Goal: Task Accomplishment & Management: Complete application form

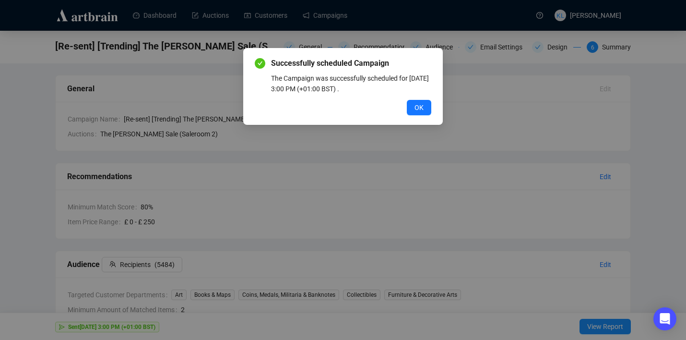
click at [425, 107] on button "OK" at bounding box center [419, 107] width 24 height 15
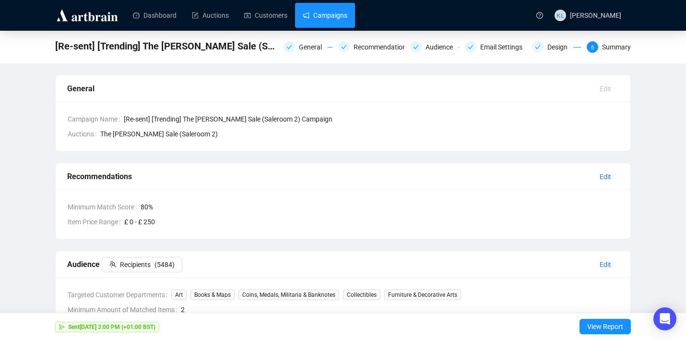
click at [334, 26] on link "Campaigns" at bounding box center [325, 15] width 45 height 25
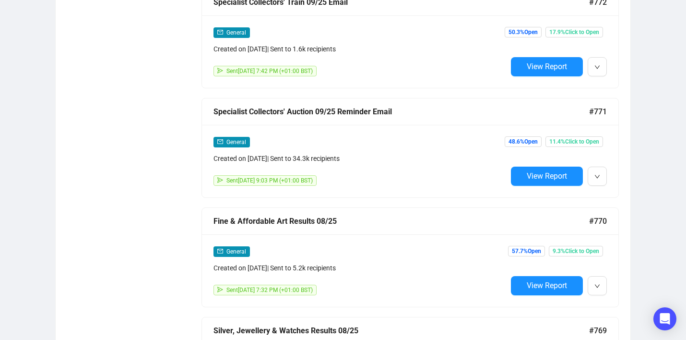
scroll to position [1406, 0]
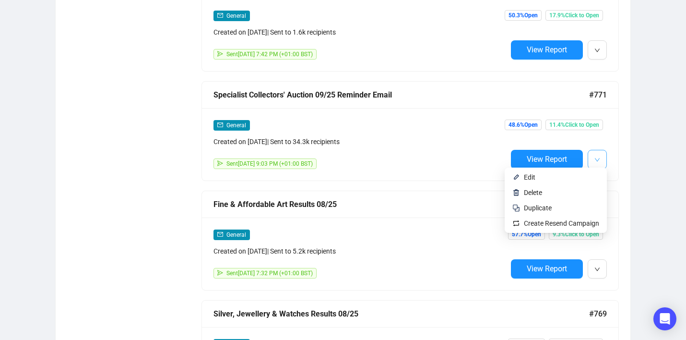
click at [593, 154] on button "button" at bounding box center [597, 159] width 19 height 19
click at [541, 205] on span "Duplicate" at bounding box center [538, 208] width 28 height 8
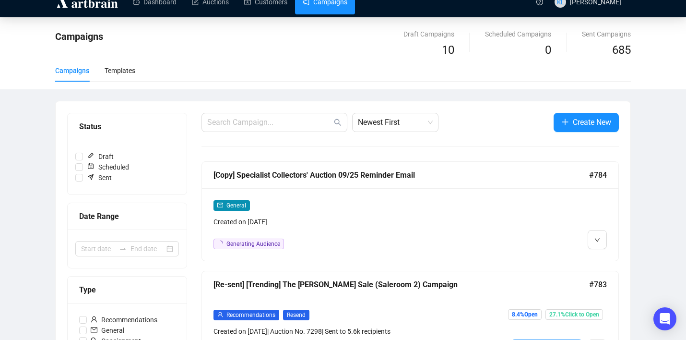
scroll to position [0, 0]
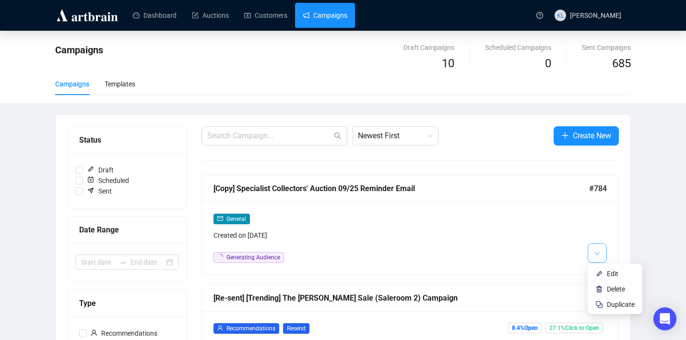
click at [589, 249] on button "button" at bounding box center [597, 252] width 19 height 19
click at [604, 271] on li "Edit" at bounding box center [615, 273] width 51 height 15
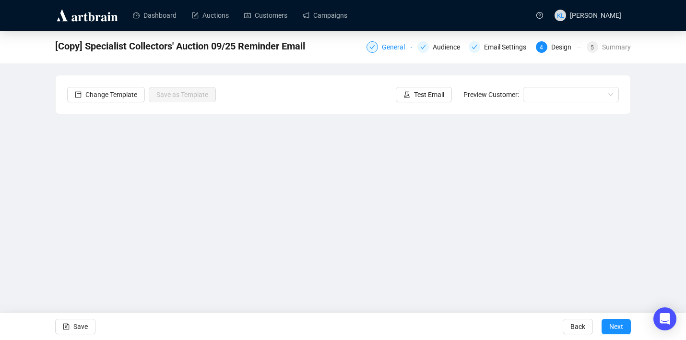
click at [387, 52] on div "General" at bounding box center [396, 47] width 29 height 12
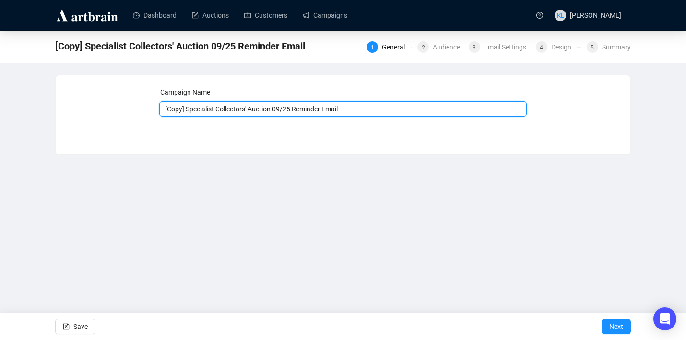
drag, startPoint x: 253, startPoint y: 110, endPoint x: 124, endPoint y: 110, distance: 129.1
click at [124, 110] on div "Campaign Name [Copy] Specialist Collectors' Auction 09/25 Reminder Email Save N…" at bounding box center [343, 107] width 552 height 41
type input "Homes & Interiors Auction 09/25 Reminder Email"
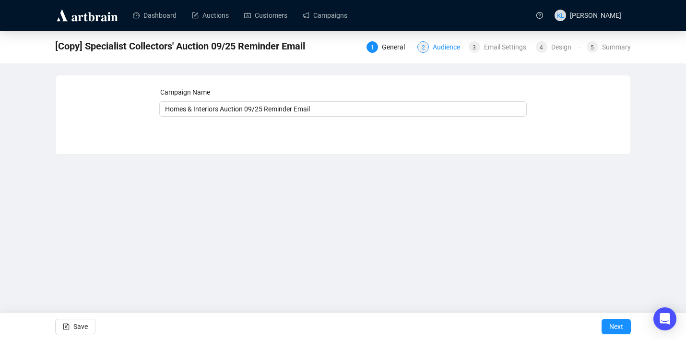
click at [436, 50] on div "Audience" at bounding box center [449, 47] width 33 height 12
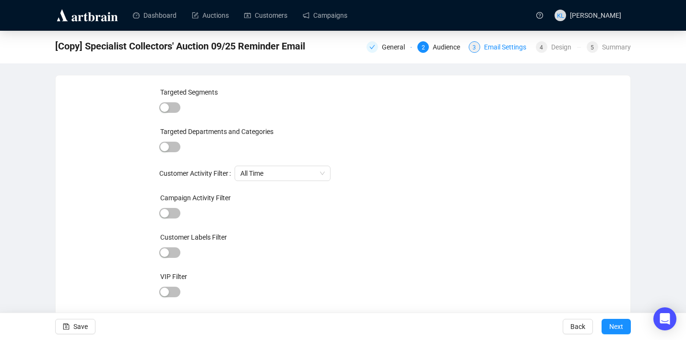
click at [476, 47] on div "3" at bounding box center [475, 47] width 12 height 12
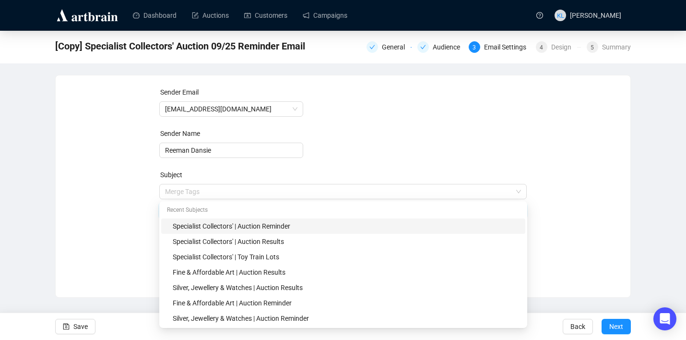
click at [220, 195] on span "Merge Tags Specialist Collectors' | Auction Reminder" at bounding box center [343, 201] width 368 height 27
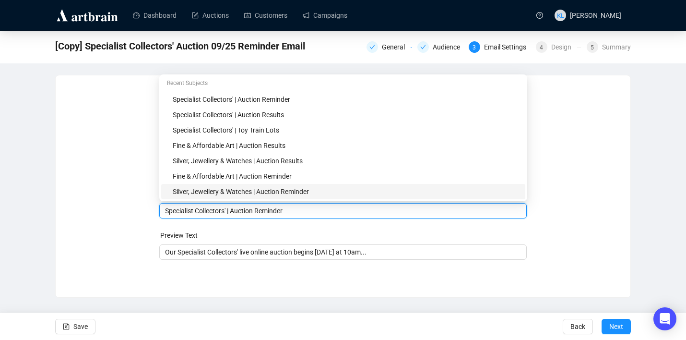
drag, startPoint x: 230, startPoint y: 213, endPoint x: 90, endPoint y: 213, distance: 140.1
click at [90, 213] on div "Sender Email [EMAIL_ADDRESS][DOMAIN_NAME] Sender Name [PERSON_NAME] Subject Mer…" at bounding box center [343, 179] width 552 height 184
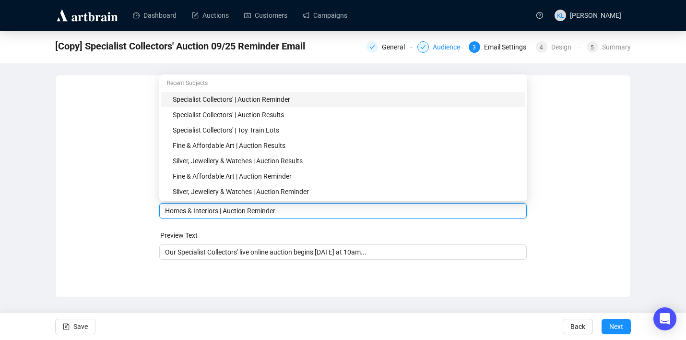
type input "Homes & Interiors | Auction Reminder"
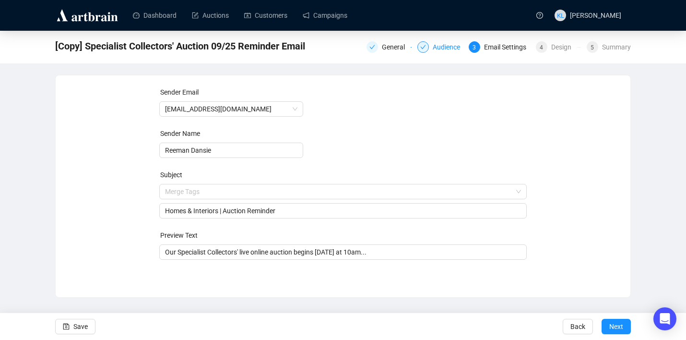
click at [423, 49] on div at bounding box center [423, 47] width 12 height 12
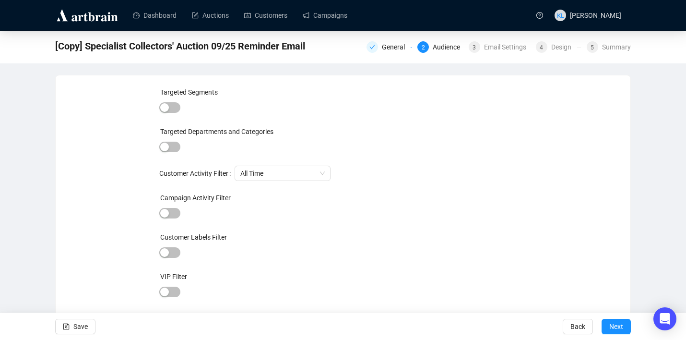
click at [387, 41] on div "General 2 Audience 3 Email Settings 4 Design 5 Summary" at bounding box center [499, 45] width 264 height 13
click at [375, 43] on div "General" at bounding box center [389, 47] width 45 height 12
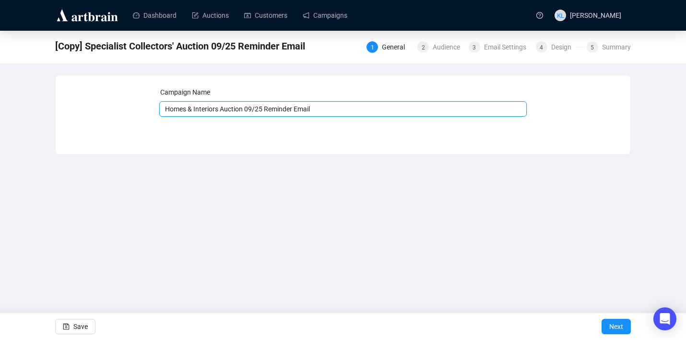
drag, startPoint x: 222, startPoint y: 107, endPoint x: 113, endPoint y: 107, distance: 108.4
click at [118, 107] on div "Campaign Name Homes & Interiors Auction 09/25 Reminder Email Save Next" at bounding box center [343, 107] width 552 height 41
drag, startPoint x: 237, startPoint y: 111, endPoint x: 136, endPoint y: 110, distance: 101.2
click at [136, 110] on div "Campaign Name The [PERSON_NAME] Sale Auction 09/25 Reminder Email Save Next" at bounding box center [343, 107] width 552 height 41
type input "The [PERSON_NAME] Sale Auction 09/25 Reminder Email"
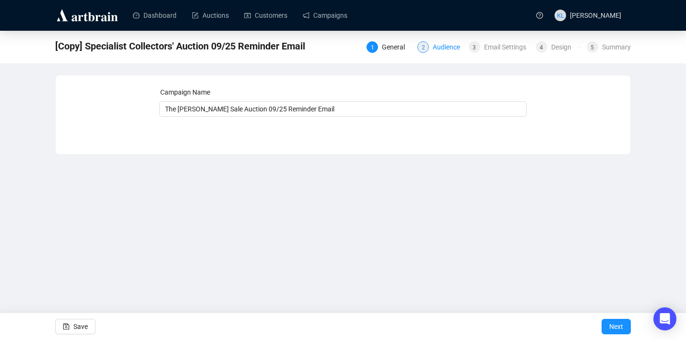
click at [440, 47] on div "Audience" at bounding box center [449, 47] width 33 height 12
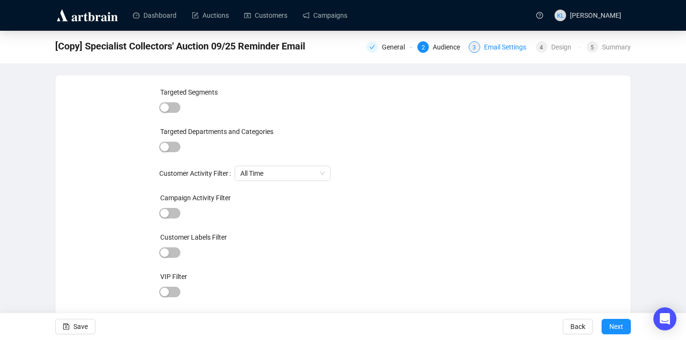
click at [477, 48] on div "3 Email Settings" at bounding box center [499, 47] width 61 height 12
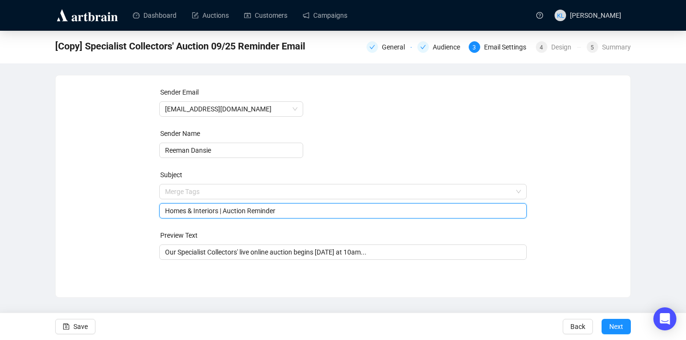
click at [216, 196] on span "Merge Tags Homes & Interiors | Auction Reminder" at bounding box center [343, 201] width 368 height 27
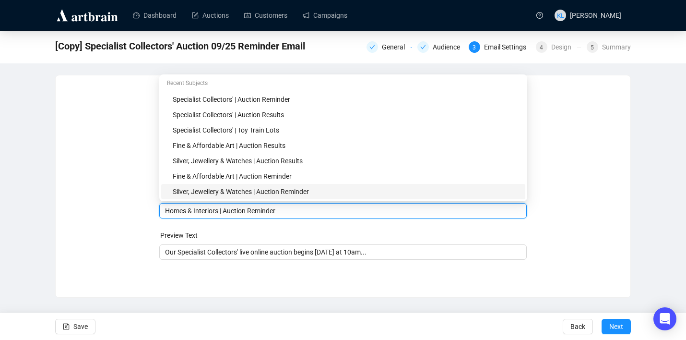
drag, startPoint x: 220, startPoint y: 211, endPoint x: 162, endPoint y: 211, distance: 58.1
click at [162, 211] on div "Homes & Interiors | Auction Reminder" at bounding box center [343, 210] width 368 height 15
paste input "The [PERSON_NAME] Sale"
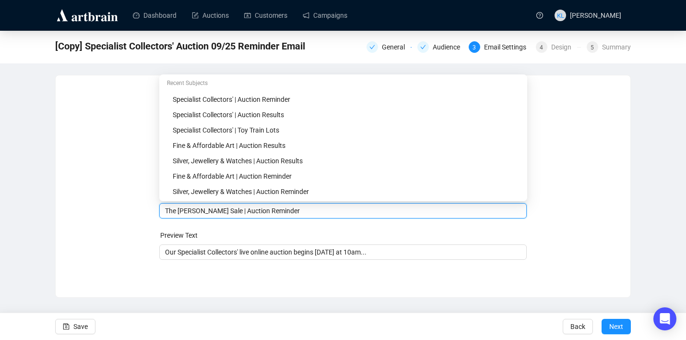
drag, startPoint x: 266, startPoint y: 213, endPoint x: 243, endPoint y: 211, distance: 22.6
click at [243, 211] on input "The [PERSON_NAME] Sale | Auction Reminder" at bounding box center [343, 210] width 356 height 11
type input "The [PERSON_NAME] Sale | Viewing Reminder"
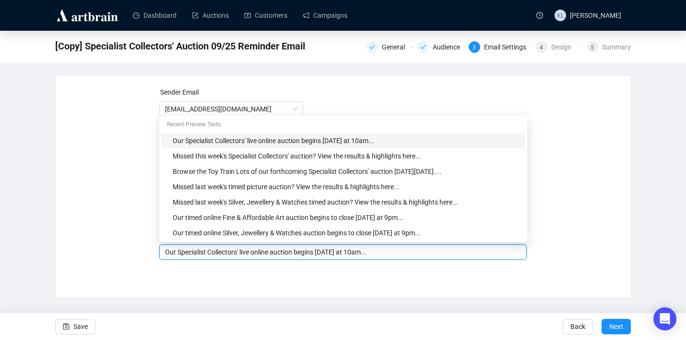
drag, startPoint x: 243, startPoint y: 252, endPoint x: 179, endPoint y: 253, distance: 63.8
click at [179, 253] on input "Our Specialist Collectors' live online auction begins [DATE] at 10am..." at bounding box center [343, 252] width 356 height 11
paste input "The [PERSON_NAME] Sale"
drag, startPoint x: 190, startPoint y: 252, endPoint x: 179, endPoint y: 252, distance: 10.6
click at [179, 252] on input "Our The [PERSON_NAME] Sale live online auction begins [DATE] at 10am..." at bounding box center [343, 252] width 356 height 11
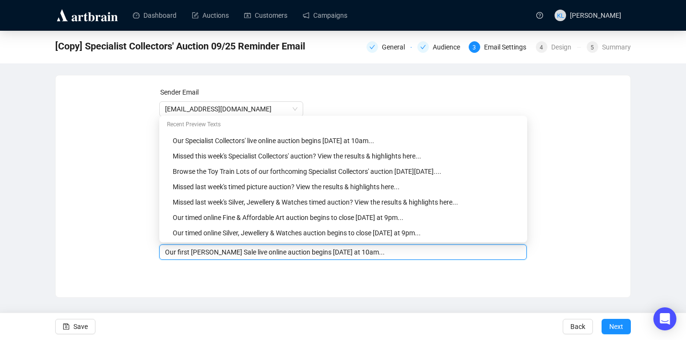
click at [396, 255] on input "Our first [PERSON_NAME] Sale live online auction begins [DATE] at 10am..." at bounding box center [343, 252] width 356 height 11
click at [442, 252] on input "Our first [PERSON_NAME] Sale live online auction begins [DATE] at 10am with vie…" at bounding box center [343, 252] width 356 height 11
drag, startPoint x: 308, startPoint y: 253, endPoint x: 253, endPoint y: 252, distance: 55.2
click at [253, 252] on input "Our first [PERSON_NAME] Sale live online auction begins [DATE] at 10am with vie…" at bounding box center [343, 252] width 356 height 11
type input "Our first [PERSON_NAME] Sale begins [DATE] at 10am with viewing [DATE] until 5p…"
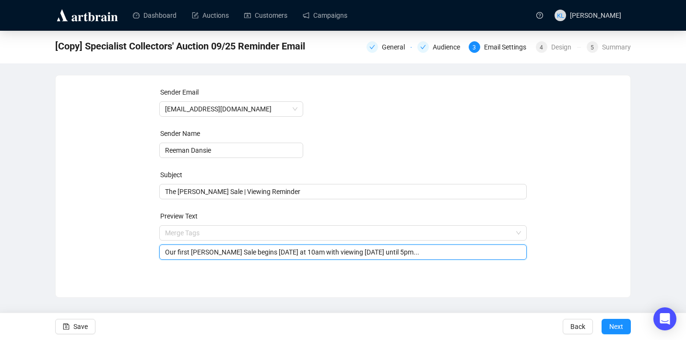
click at [409, 277] on div "Sender Email [EMAIL_ADDRESS][DOMAIN_NAME] Sender Name [PERSON_NAME] Subject The…" at bounding box center [343, 178] width 575 height 207
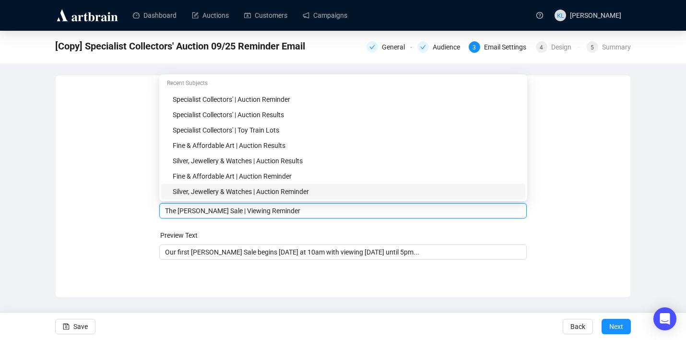
drag, startPoint x: 268, startPoint y: 194, endPoint x: 253, endPoint y: 194, distance: 14.9
click at [253, 194] on body "Dashboard Auctions Customers Campaigns [PERSON_NAME] [Copy] Specialist Collecto…" at bounding box center [343, 170] width 686 height 340
drag, startPoint x: 267, startPoint y: 213, endPoint x: 244, endPoint y: 212, distance: 23.5
click at [244, 212] on input "The [PERSON_NAME] Sale | Viewing Reminder" at bounding box center [343, 210] width 356 height 11
type input "The [PERSON_NAME] Sale | Auction Reminder"
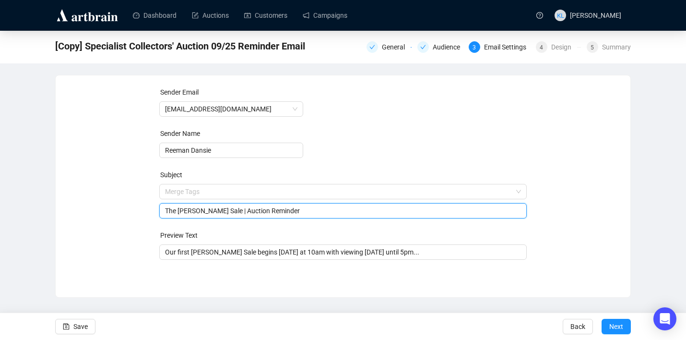
click at [317, 305] on div "Dashboard Auctions Customers Campaigns [PERSON_NAME] [Copy] Specialist Collecto…" at bounding box center [343, 170] width 686 height 340
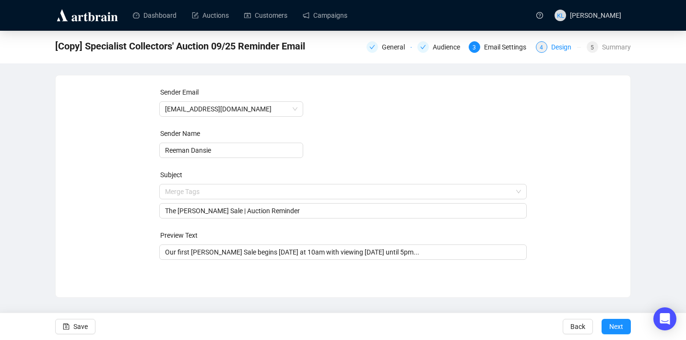
click at [551, 47] on div "Design" at bounding box center [564, 47] width 26 height 12
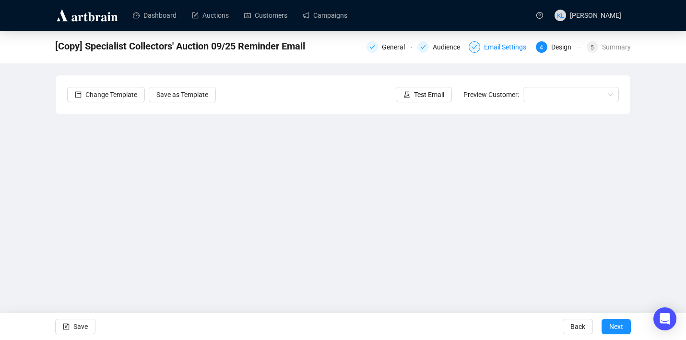
click at [486, 43] on div "Email Settings" at bounding box center [508, 47] width 48 height 12
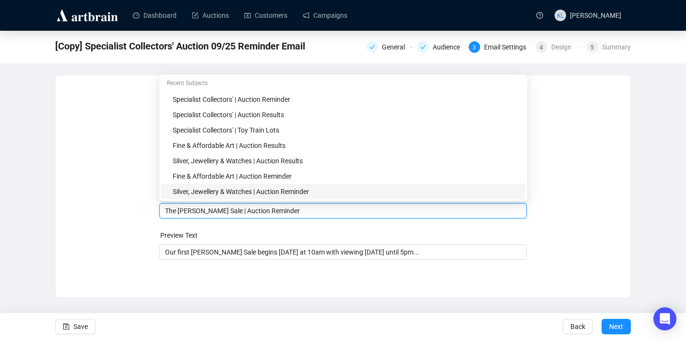
drag, startPoint x: 267, startPoint y: 194, endPoint x: 254, endPoint y: 194, distance: 13.4
click at [254, 194] on body "Dashboard Auctions Customers Campaigns [PERSON_NAME] [Copy] Specialist Collecto…" at bounding box center [343, 170] width 686 height 340
drag, startPoint x: 266, startPoint y: 212, endPoint x: 243, endPoint y: 212, distance: 23.0
click at [243, 212] on input "The [PERSON_NAME] Sale | Auction Reminder" at bounding box center [343, 210] width 356 height 11
type input "The [PERSON_NAME] Sale | Viewing Reminder"
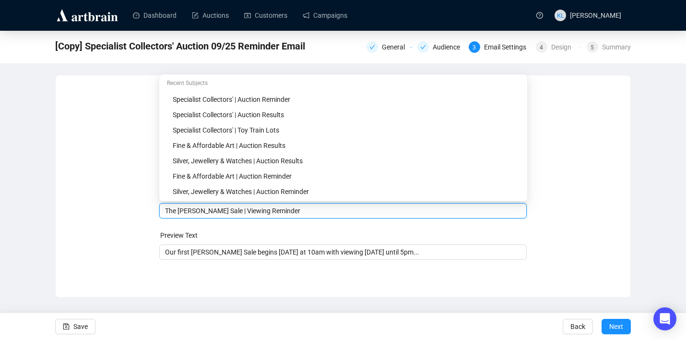
click at [593, 196] on div "Sender Email [EMAIL_ADDRESS][DOMAIN_NAME] Sender Name [PERSON_NAME] Subject Mer…" at bounding box center [343, 179] width 552 height 184
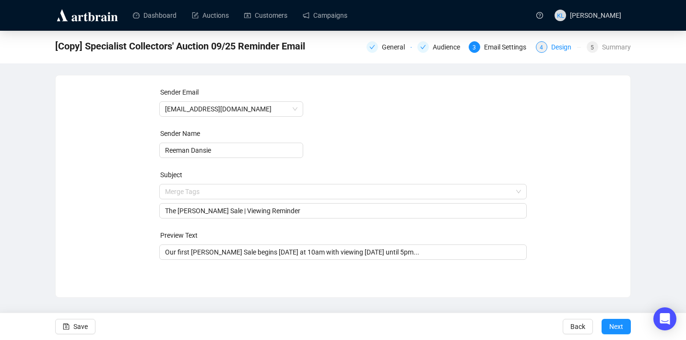
click at [553, 49] on div "Design" at bounding box center [564, 47] width 26 height 12
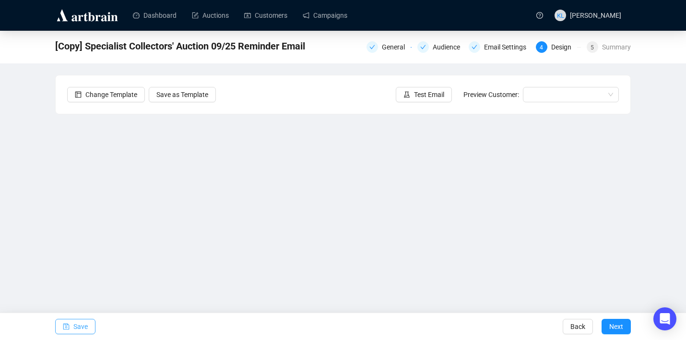
click at [81, 326] on span "Save" at bounding box center [80, 326] width 14 height 27
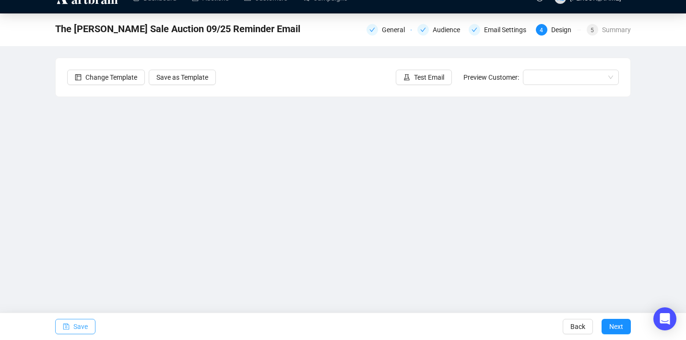
click at [90, 325] on button "Save" at bounding box center [75, 326] width 40 height 15
click at [407, 81] on button "Test Email" at bounding box center [424, 77] width 56 height 15
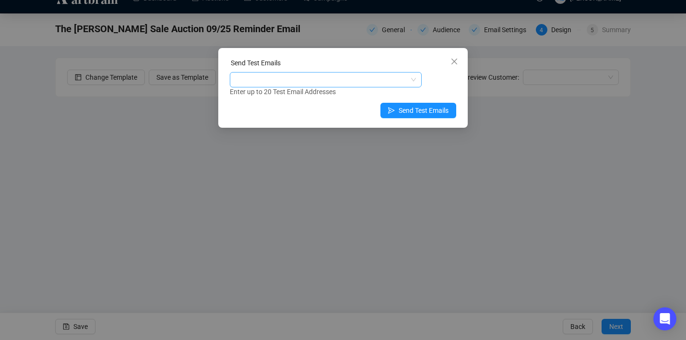
click at [380, 76] on div at bounding box center [321, 79] width 178 height 13
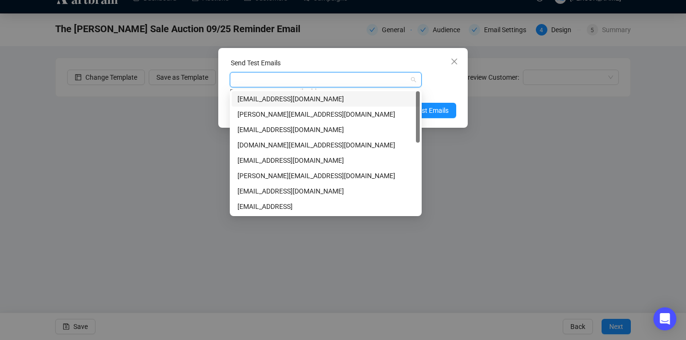
click at [351, 101] on div "[EMAIL_ADDRESS][DOMAIN_NAME]" at bounding box center [325, 99] width 177 height 11
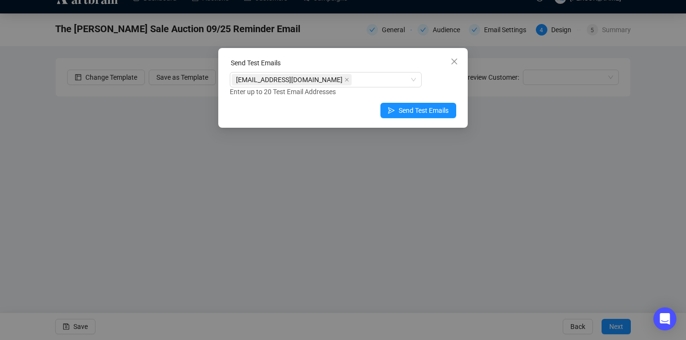
click at [434, 83] on div "[EMAIL_ADDRESS][DOMAIN_NAME] Enter up to 20 Test Email Addresses" at bounding box center [343, 84] width 226 height 25
click at [427, 108] on span "Send Test Emails" at bounding box center [424, 110] width 50 height 11
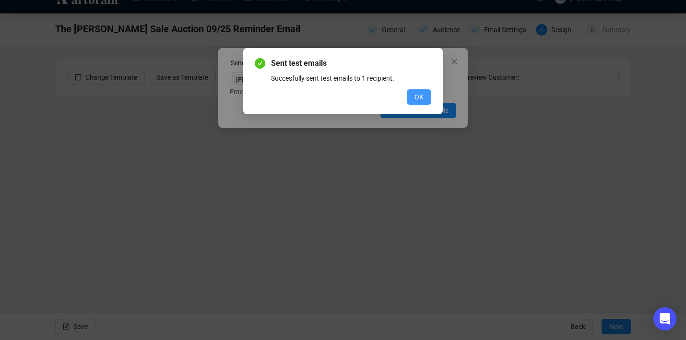
click at [423, 97] on span "OK" at bounding box center [419, 97] width 9 height 11
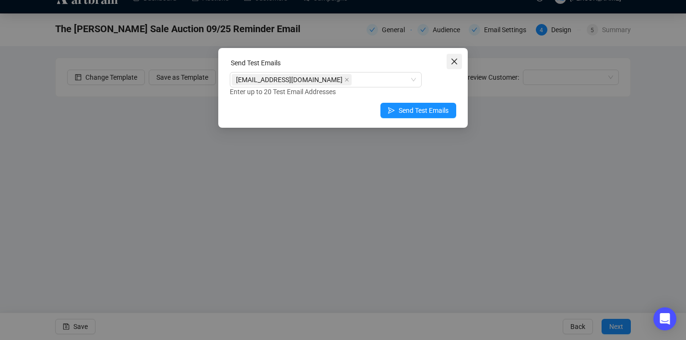
click at [453, 62] on icon "close" at bounding box center [454, 62] width 6 height 6
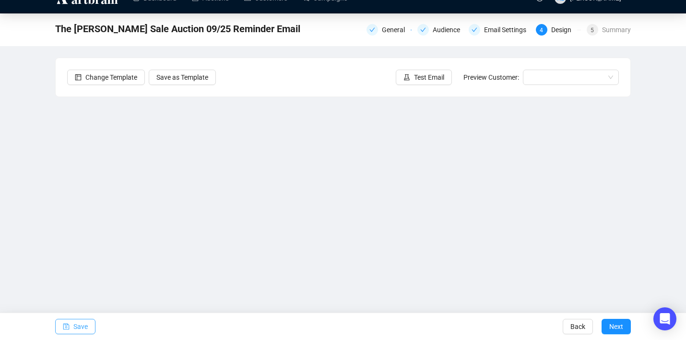
click at [80, 323] on span "Save" at bounding box center [80, 326] width 14 height 27
click at [81, 326] on span "Save" at bounding box center [80, 326] width 14 height 27
click at [86, 320] on span "Save" at bounding box center [80, 326] width 14 height 27
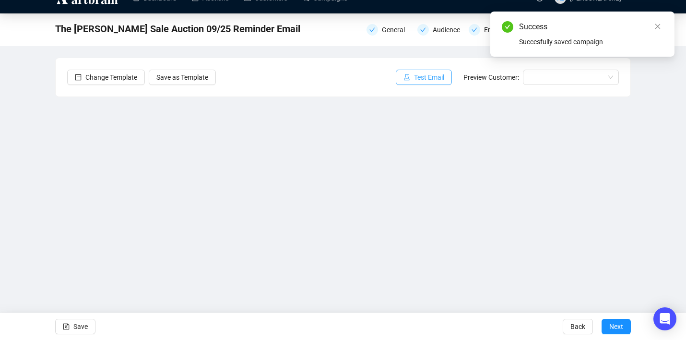
click at [418, 82] on span "Test Email" at bounding box center [429, 77] width 30 height 11
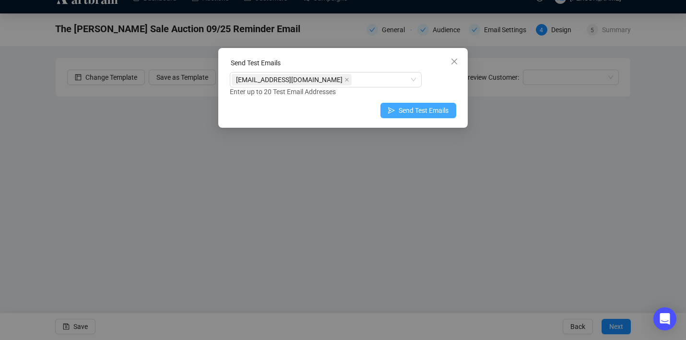
click at [399, 103] on button "Send Test Emails" at bounding box center [418, 110] width 76 height 15
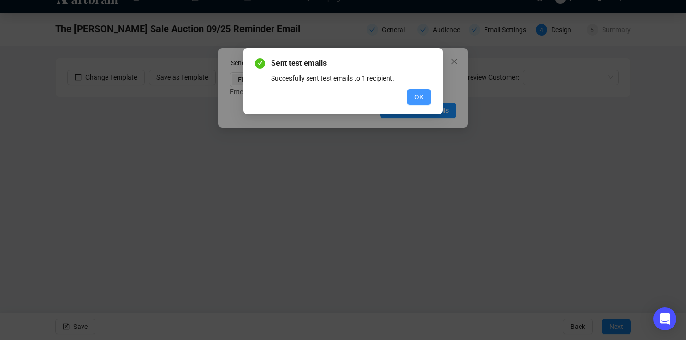
click at [421, 98] on span "OK" at bounding box center [419, 97] width 9 height 11
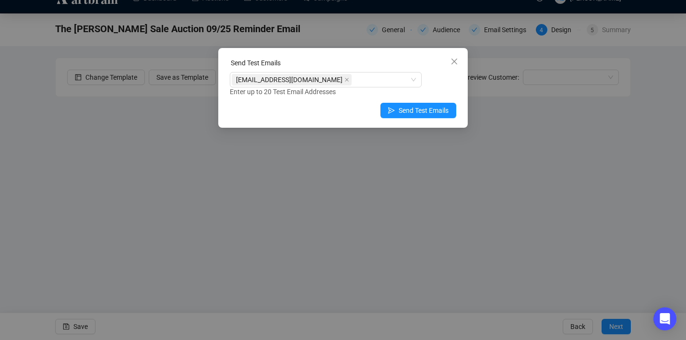
click at [453, 58] on icon "close" at bounding box center [455, 62] width 8 height 8
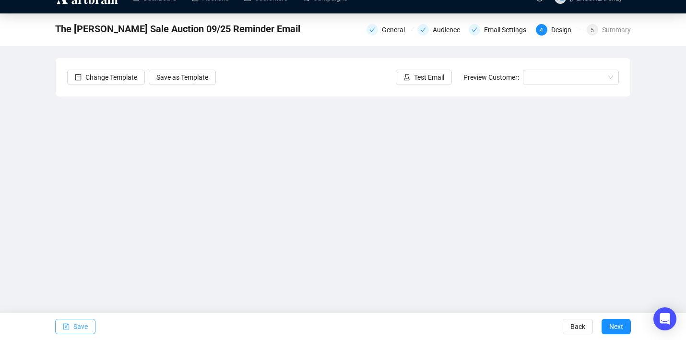
click at [76, 324] on span "Save" at bounding box center [80, 326] width 14 height 27
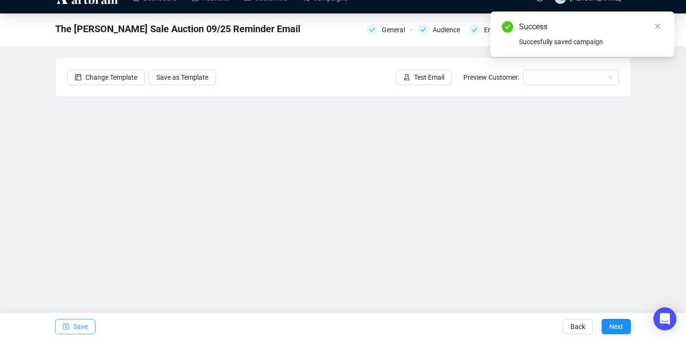
click at [89, 322] on button "Save" at bounding box center [75, 326] width 40 height 15
click at [419, 81] on span "Test Email" at bounding box center [429, 77] width 30 height 11
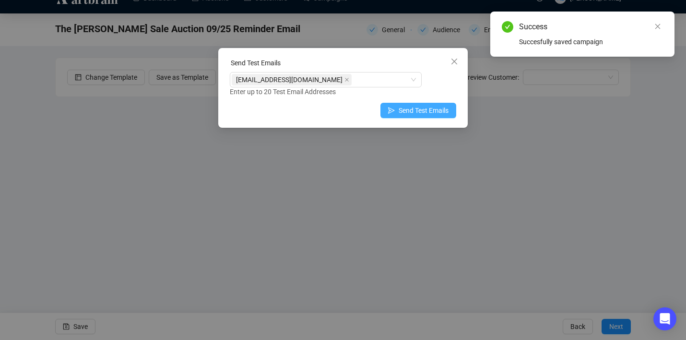
click at [415, 110] on span "Send Test Emails" at bounding box center [424, 110] width 50 height 11
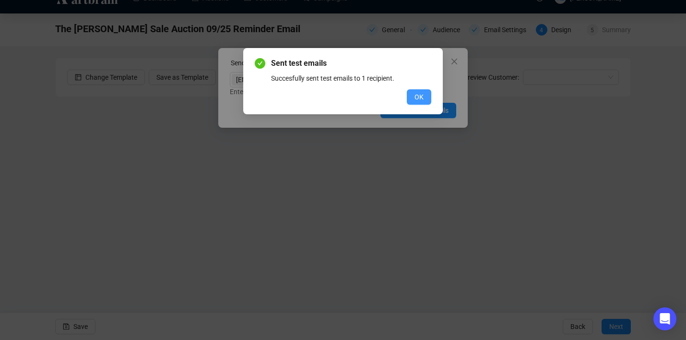
click at [416, 99] on span "OK" at bounding box center [419, 97] width 9 height 11
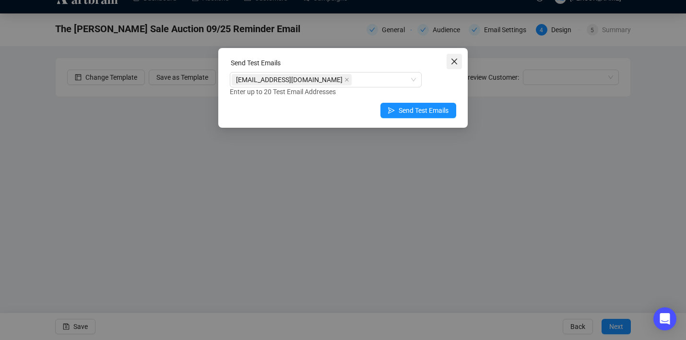
click at [457, 64] on icon "close" at bounding box center [455, 62] width 8 height 8
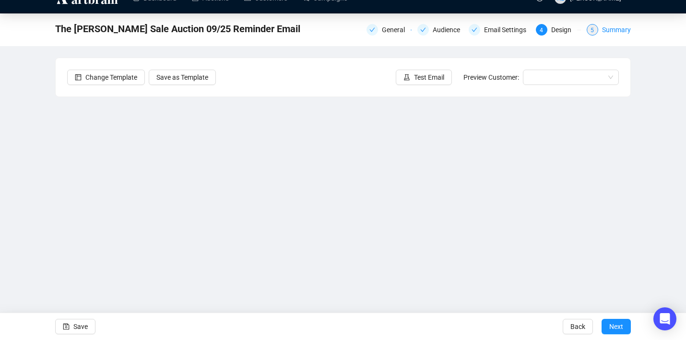
click at [605, 34] on div "Summary" at bounding box center [616, 30] width 29 height 12
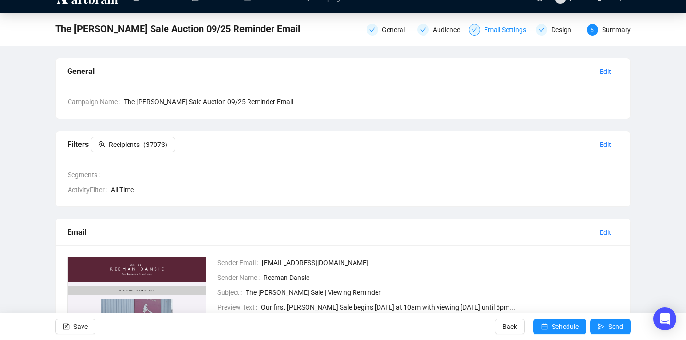
click at [472, 33] on div at bounding box center [475, 30] width 12 height 12
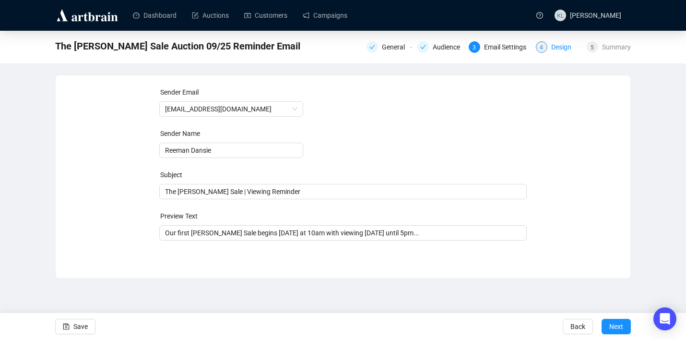
click at [544, 50] on div "4 Design" at bounding box center [558, 47] width 45 height 12
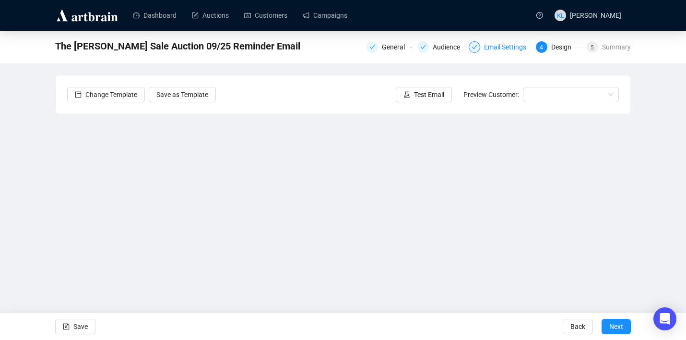
click at [509, 48] on div "Email Settings" at bounding box center [508, 47] width 48 height 12
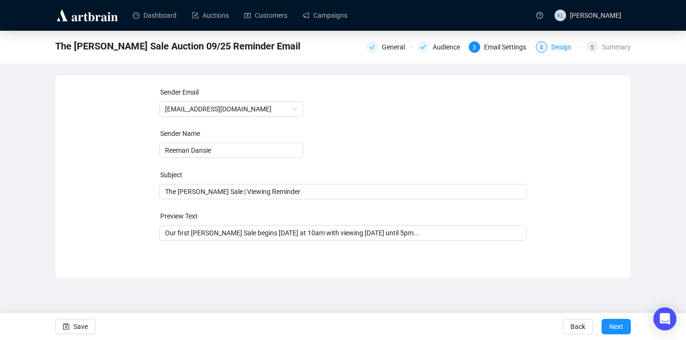
click at [564, 45] on div "Design" at bounding box center [564, 47] width 26 height 12
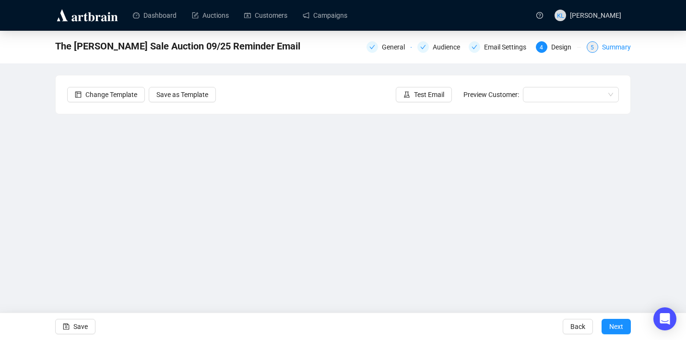
click at [612, 46] on div "Summary" at bounding box center [616, 47] width 29 height 12
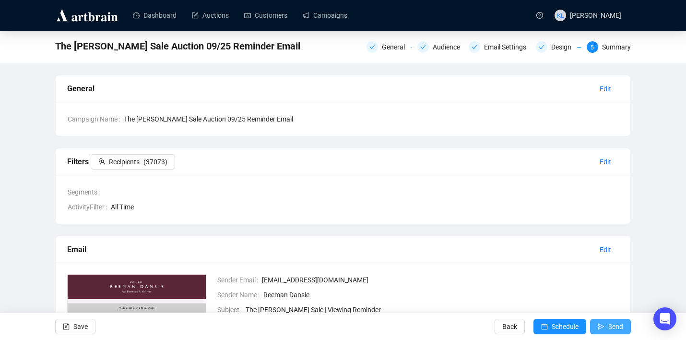
click at [601, 323] on icon "send" at bounding box center [601, 326] width 7 height 7
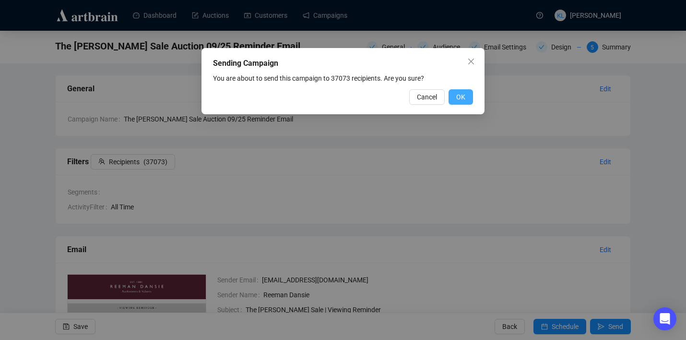
click at [464, 97] on span "OK" at bounding box center [460, 97] width 9 height 11
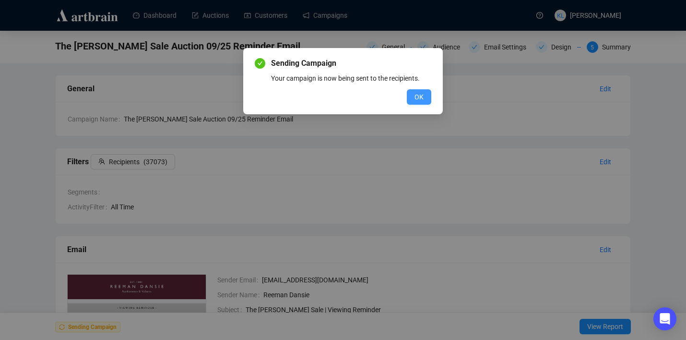
click at [414, 97] on button "OK" at bounding box center [419, 96] width 24 height 15
